Goal: Find specific page/section: Find specific page/section

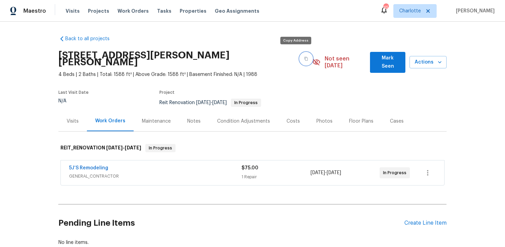
click at [304, 57] on icon "button" at bounding box center [306, 59] width 4 height 4
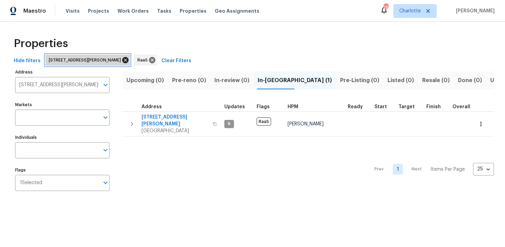
click at [129, 58] on icon at bounding box center [125, 60] width 6 height 6
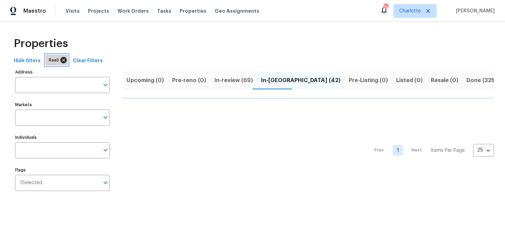
click at [61, 62] on icon at bounding box center [64, 60] width 6 height 6
